Goal: Information Seeking & Learning: Learn about a topic

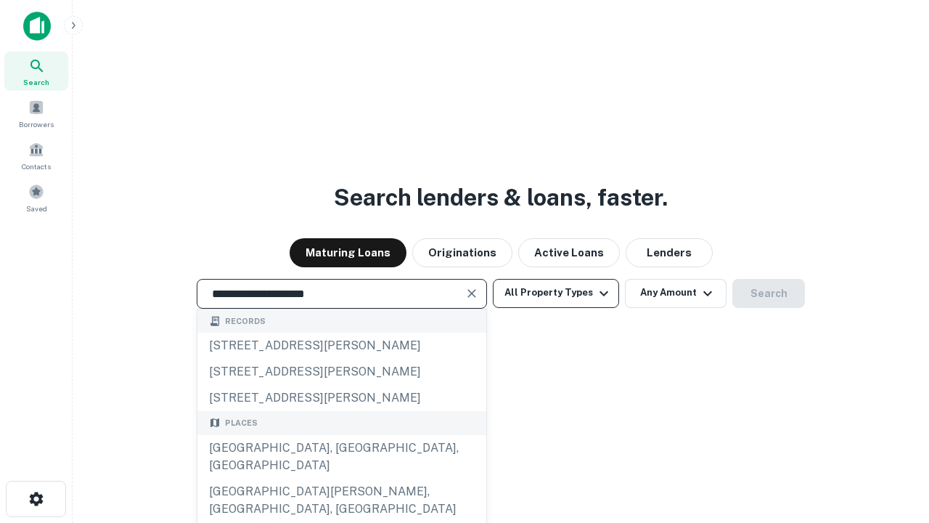
click at [341, 478] on div "Santa Monica, CA, USA" at bounding box center [341, 457] width 289 height 44
click at [556, 292] on button "All Property Types" at bounding box center [556, 293] width 126 height 29
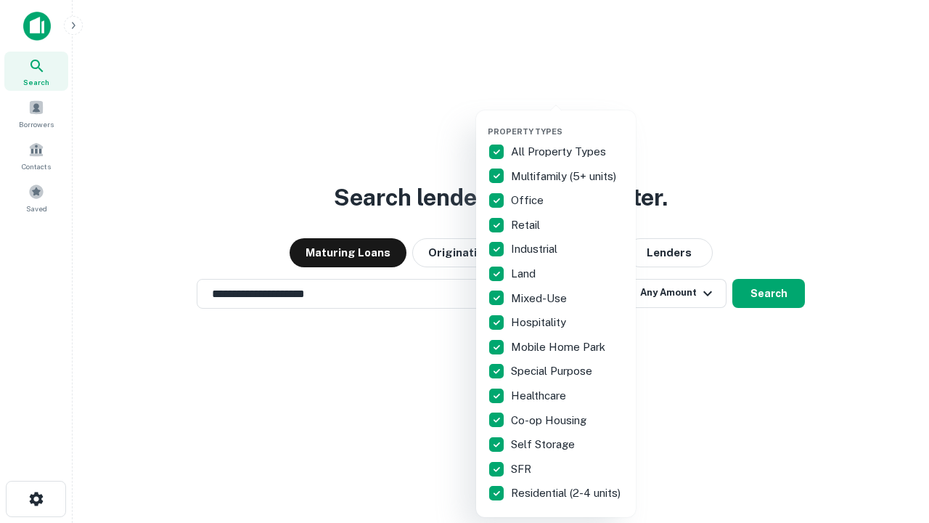
type input "**********"
click at [568, 122] on button "button" at bounding box center [568, 122] width 160 height 1
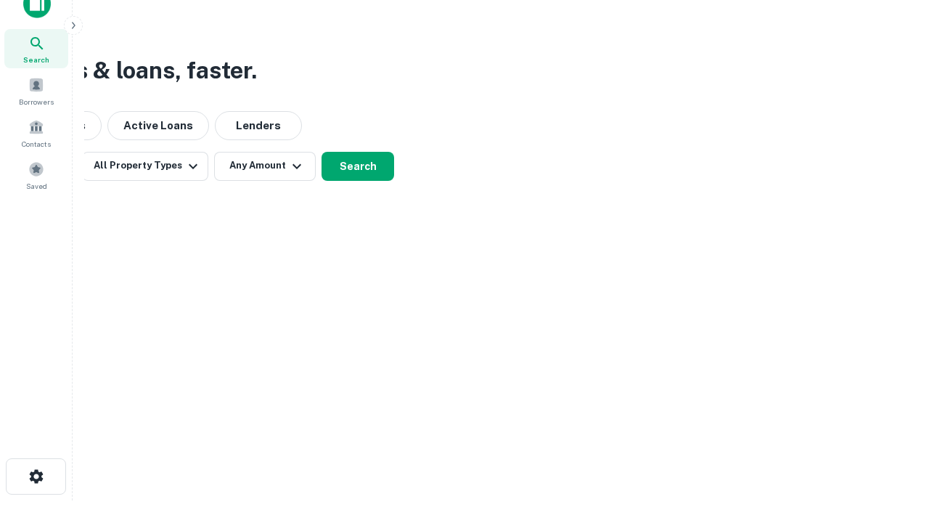
scroll to position [23, 0]
click at [265, 165] on button "Any Amount" at bounding box center [265, 165] width 102 height 29
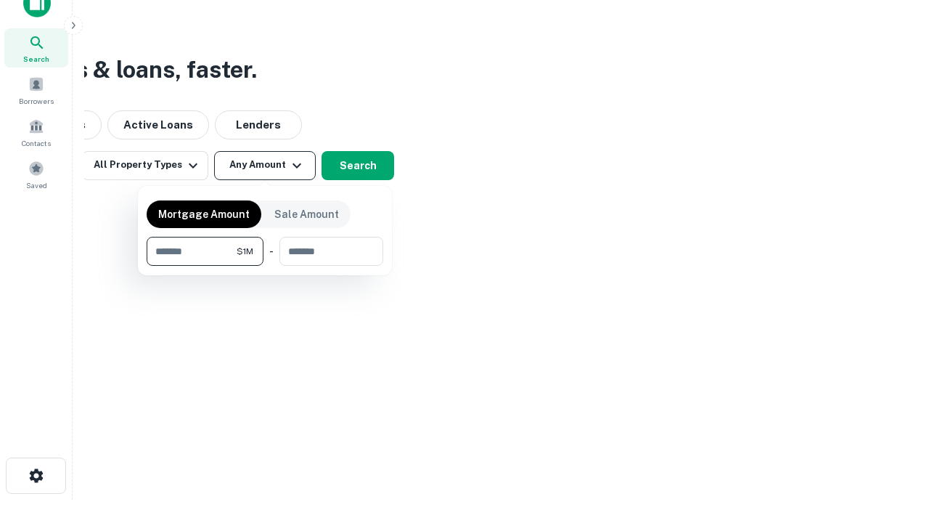
type input "*******"
click at [265, 266] on button "button" at bounding box center [265, 266] width 237 height 1
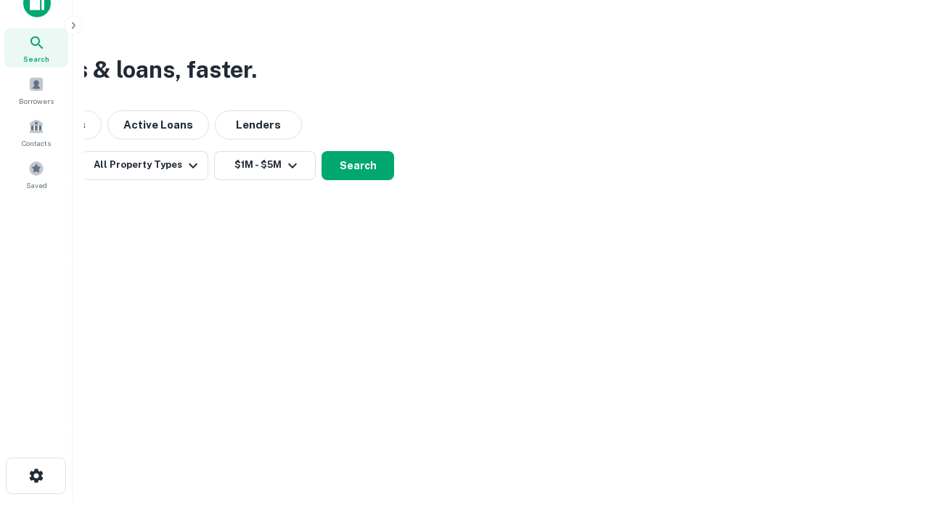
scroll to position [22, 0]
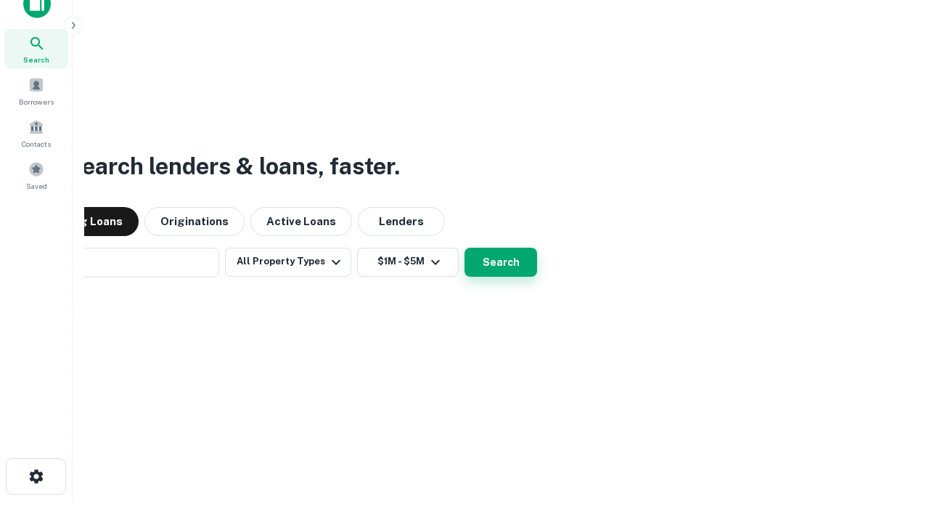
click at [464, 247] on button "Search" at bounding box center [500, 261] width 73 height 29
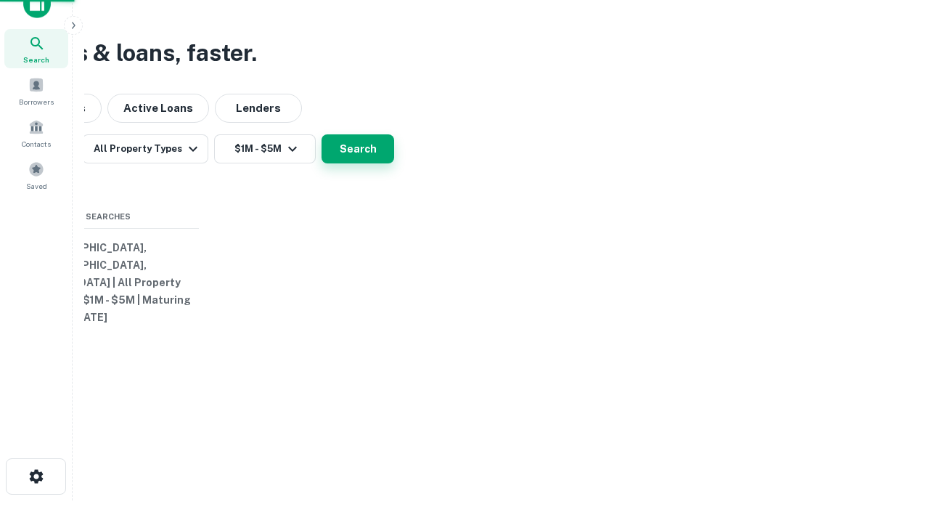
scroll to position [23, 0]
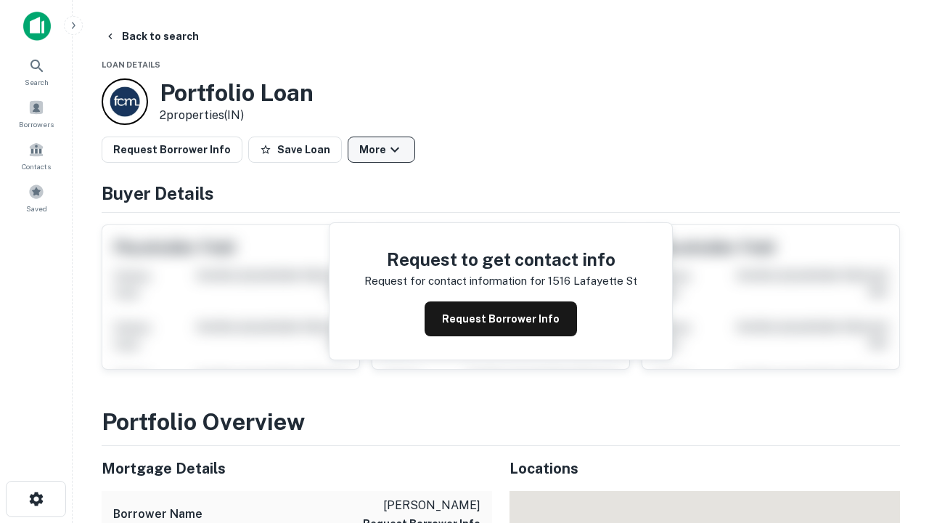
click at [381, 149] on button "More" at bounding box center [381, 149] width 67 height 26
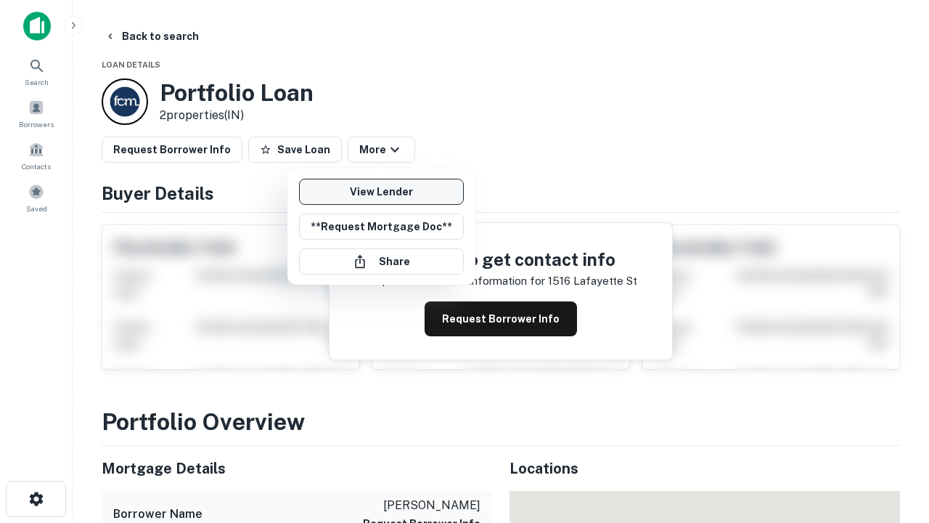
click at [381, 192] on link "View Lender" at bounding box center [381, 192] width 165 height 26
